Goal: Task Accomplishment & Management: Complete application form

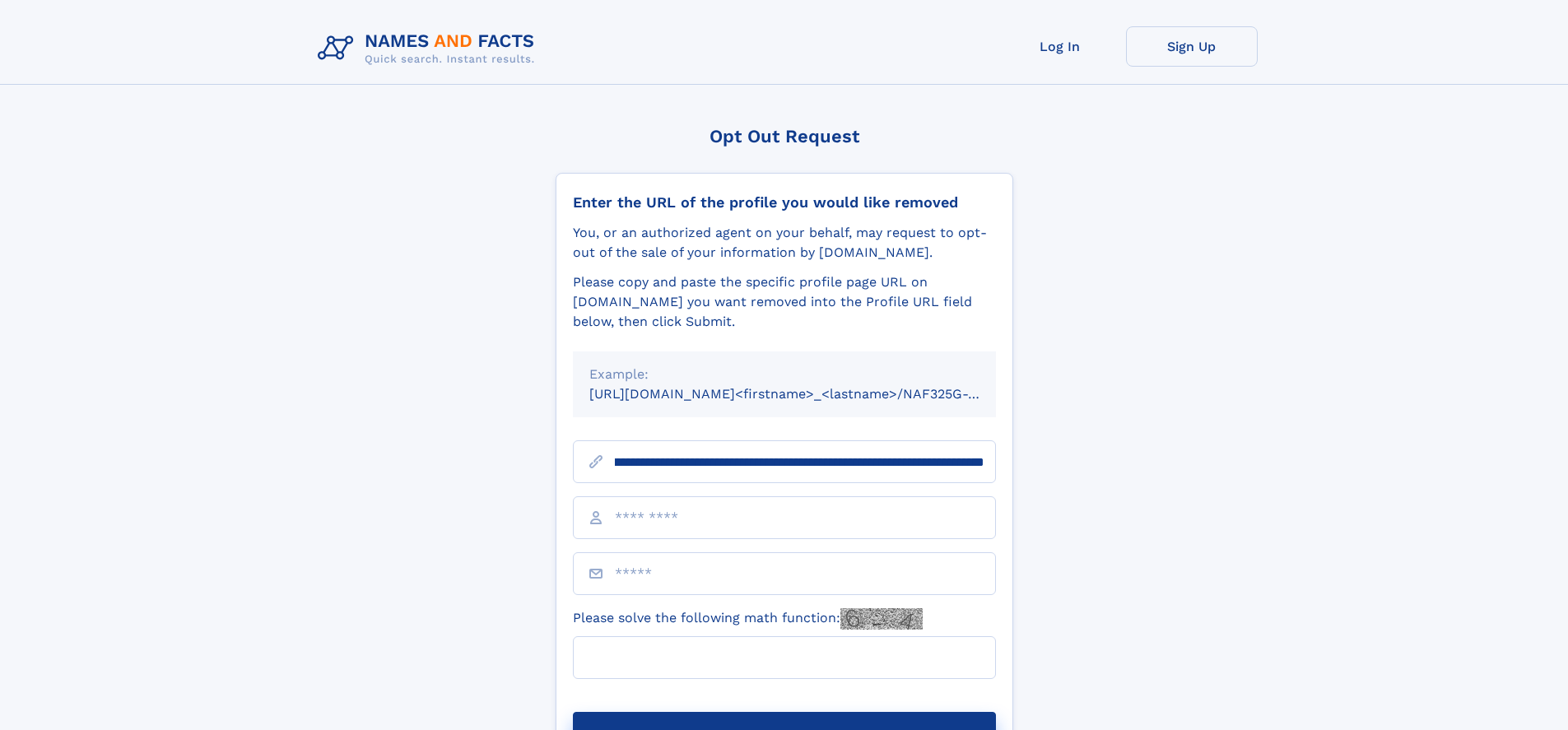
scroll to position [0, 192]
type input "**********"
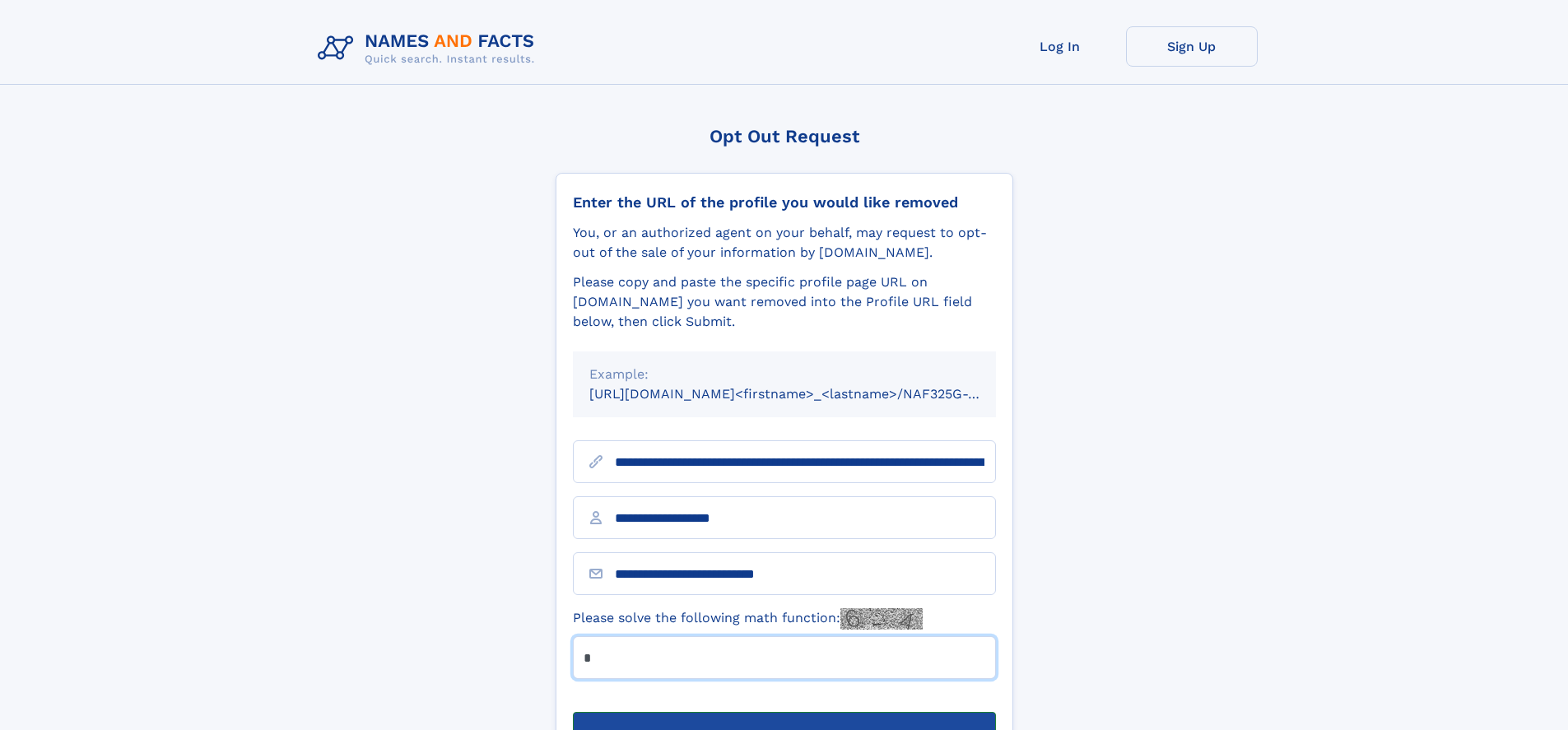
type input "*"
click at [783, 712] on button "Submit Opt Out Request" at bounding box center [784, 737] width 423 height 52
